Goal: Navigation & Orientation: Find specific page/section

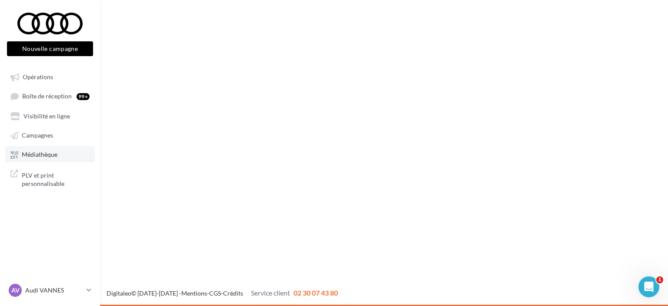
click at [14, 153] on icon at bounding box center [14, 155] width 8 height 8
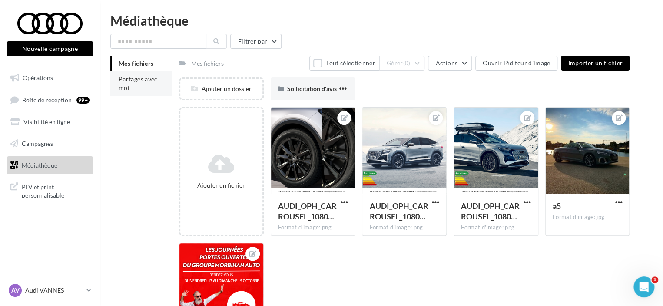
click at [157, 85] on li "Partagés avec moi" at bounding box center [141, 83] width 62 height 24
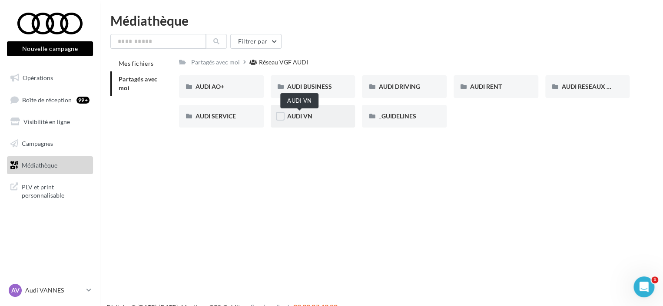
click at [312, 116] on span "AUDI VN" at bounding box center [299, 115] width 25 height 7
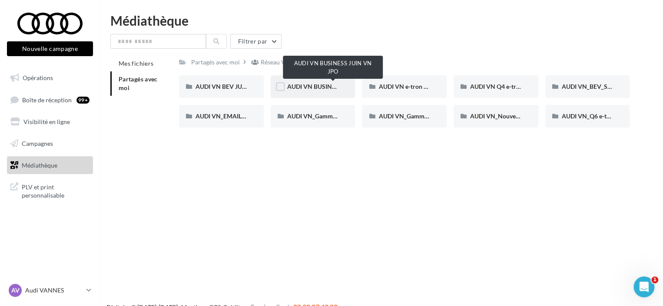
click at [329, 83] on span "AUDI VN BUSINESS JUIN VN JPO" at bounding box center [333, 86] width 93 height 7
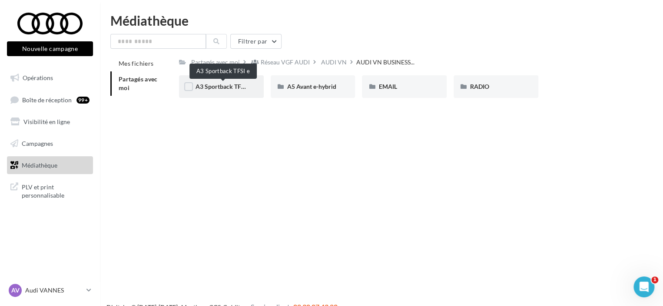
click at [204, 89] on span "A3 Sportback TFSI e" at bounding box center [223, 86] width 55 height 7
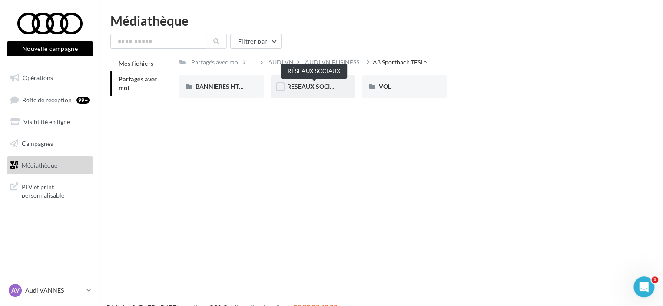
click at [329, 90] on span "RÉSEAUX SOCIAUX" at bounding box center [315, 86] width 56 height 7
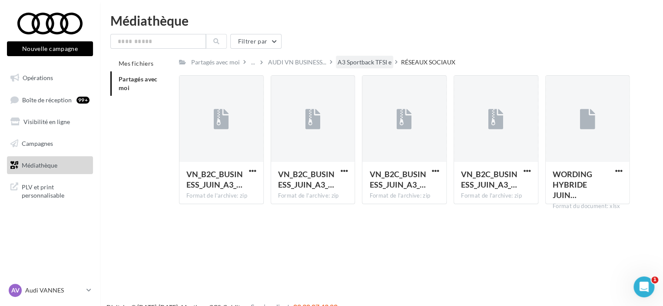
click at [377, 64] on div "A3 Sportback TFSI e" at bounding box center [365, 62] width 54 height 9
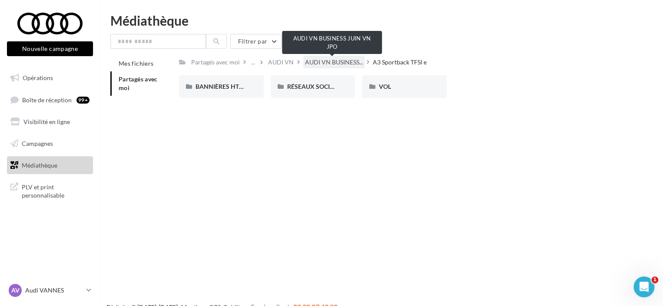
click at [336, 64] on span "AUDI VN BUSINESS..." at bounding box center [334, 62] width 58 height 9
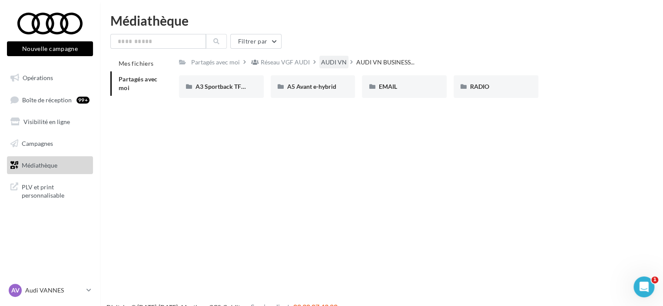
click at [329, 64] on div "AUDI VN" at bounding box center [334, 62] width 26 height 9
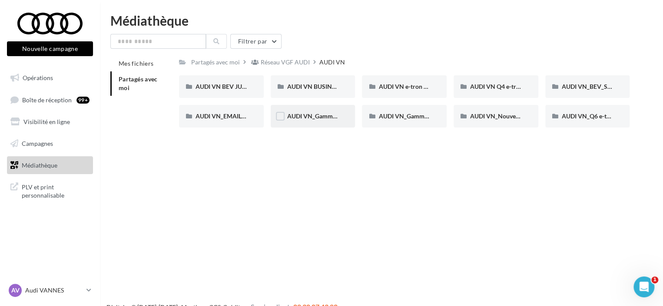
click at [329, 115] on span "AUDI VN_Gamme 100% électrique" at bounding box center [334, 115] width 94 height 7
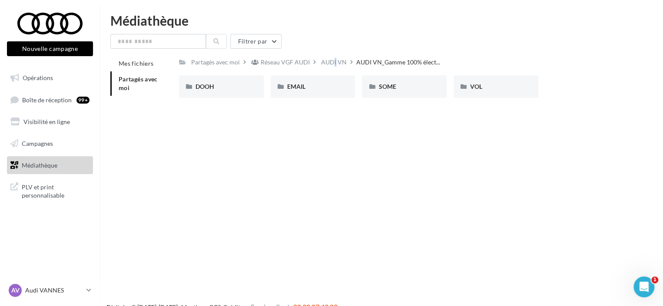
click at [323, 59] on div "AUDI VN" at bounding box center [334, 62] width 26 height 9
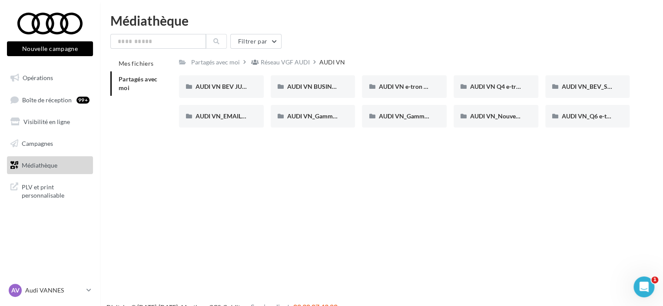
click at [24, 168] on span "Médiathèque" at bounding box center [40, 164] width 36 height 7
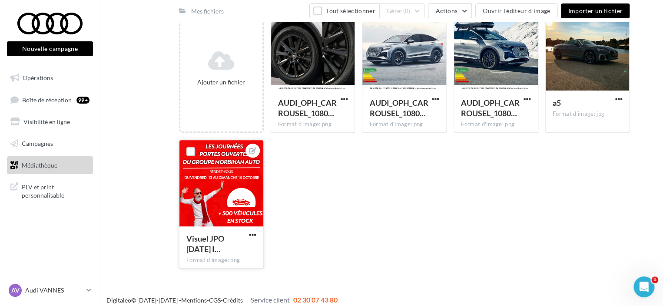
scroll to position [110, 0]
